Goal: Information Seeking & Learning: Learn about a topic

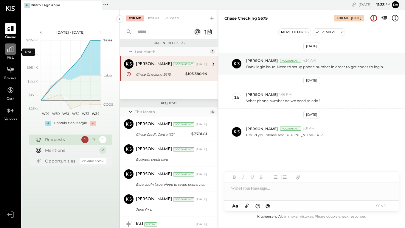
click at [11, 50] on icon at bounding box center [10, 49] width 6 height 6
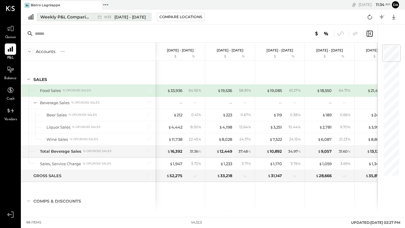
click at [57, 18] on div "Weekly P&L Comparison" at bounding box center [65, 17] width 50 height 6
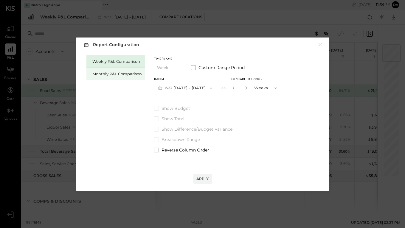
click at [119, 73] on div "Monthly P&L Comparison" at bounding box center [116, 74] width 49 height 6
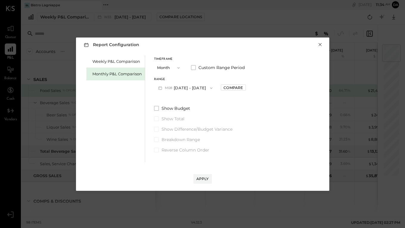
click at [319, 44] on button "×" at bounding box center [319, 45] width 5 height 6
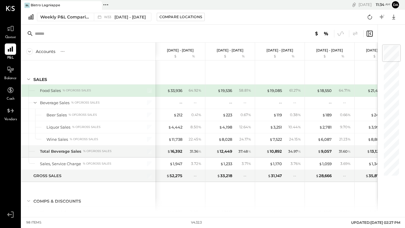
click at [239, 34] on div at bounding box center [297, 34] width 152 height 8
